Goal: Book appointment/travel/reservation

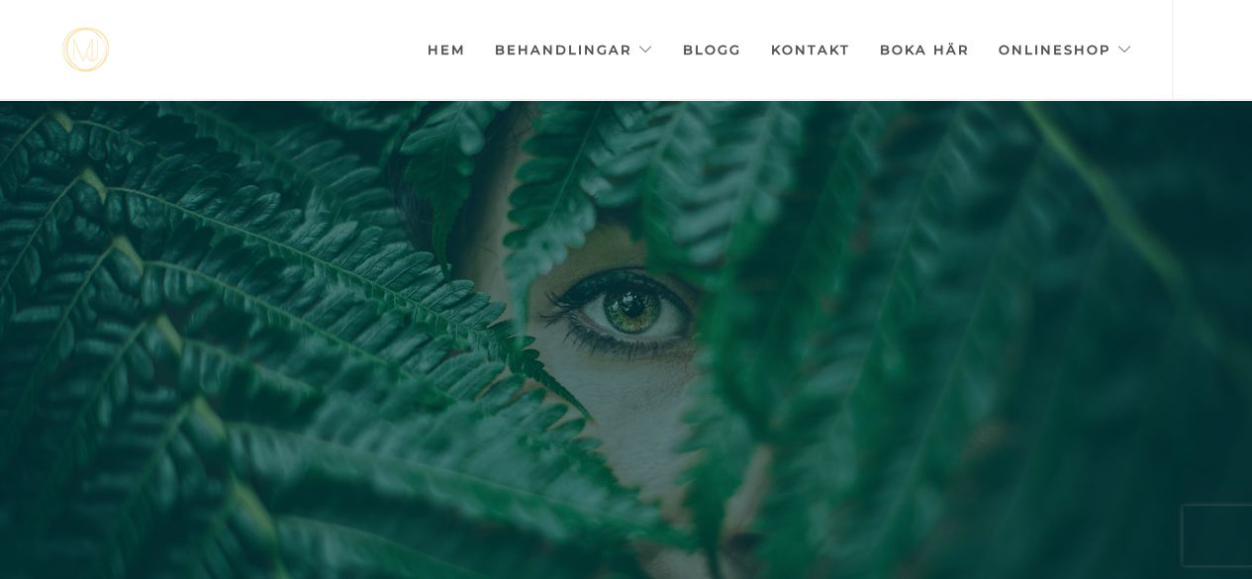
scroll to position [0, -9894]
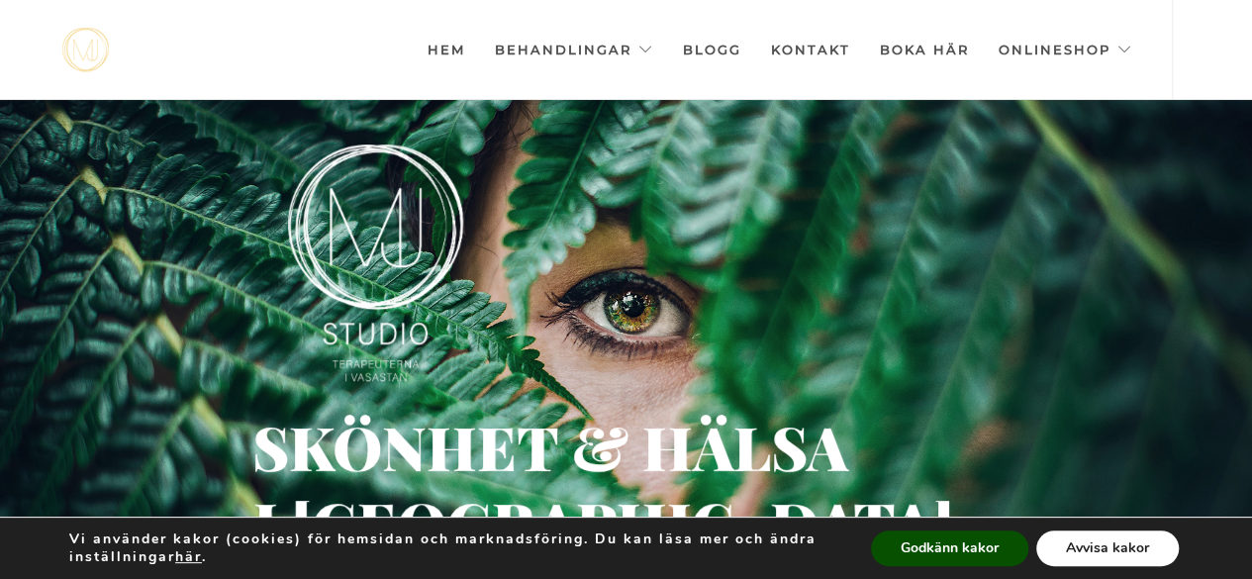
click at [1081, 547] on button "Avvisa kakor" at bounding box center [1107, 548] width 143 height 36
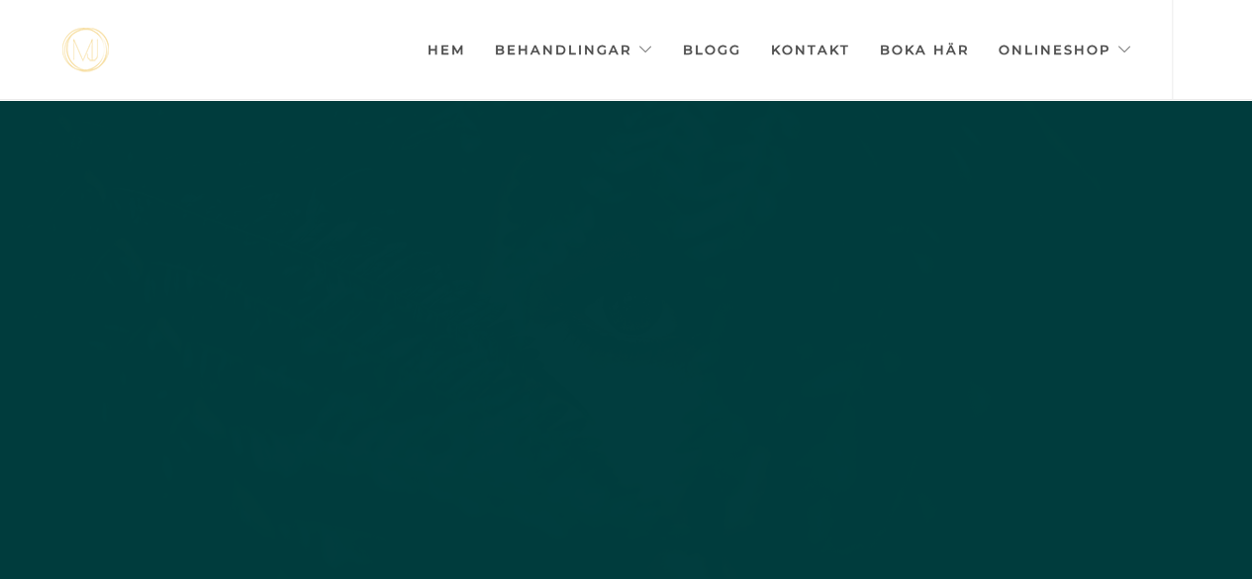
scroll to position [0, -9894]
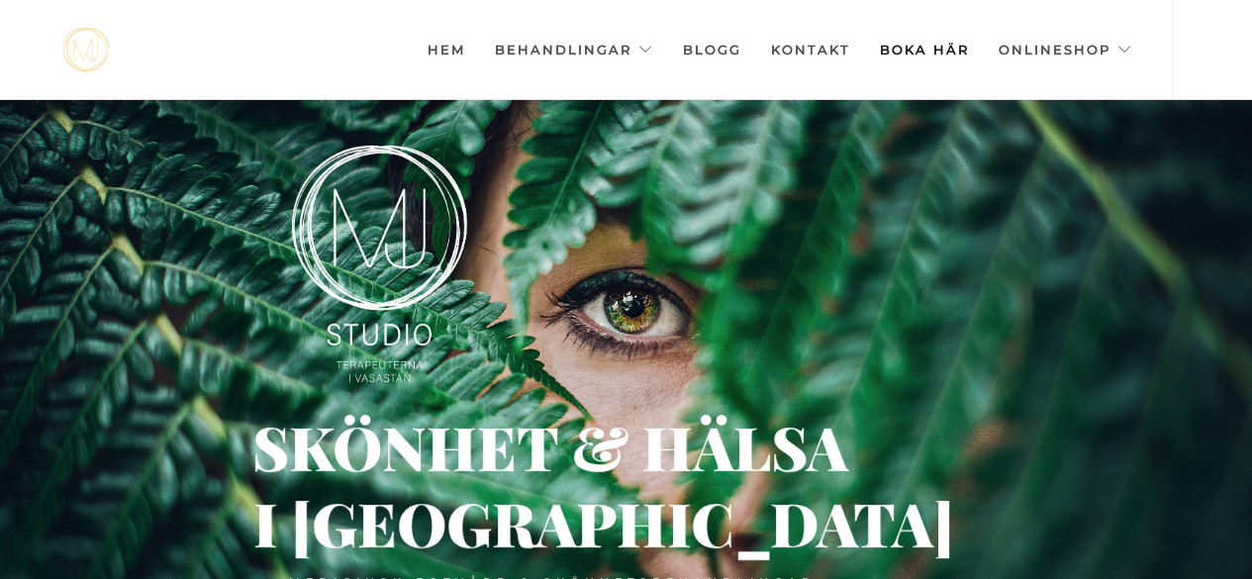
click at [893, 54] on link "Boka här" at bounding box center [924, 49] width 89 height 99
